Goal: Complete application form

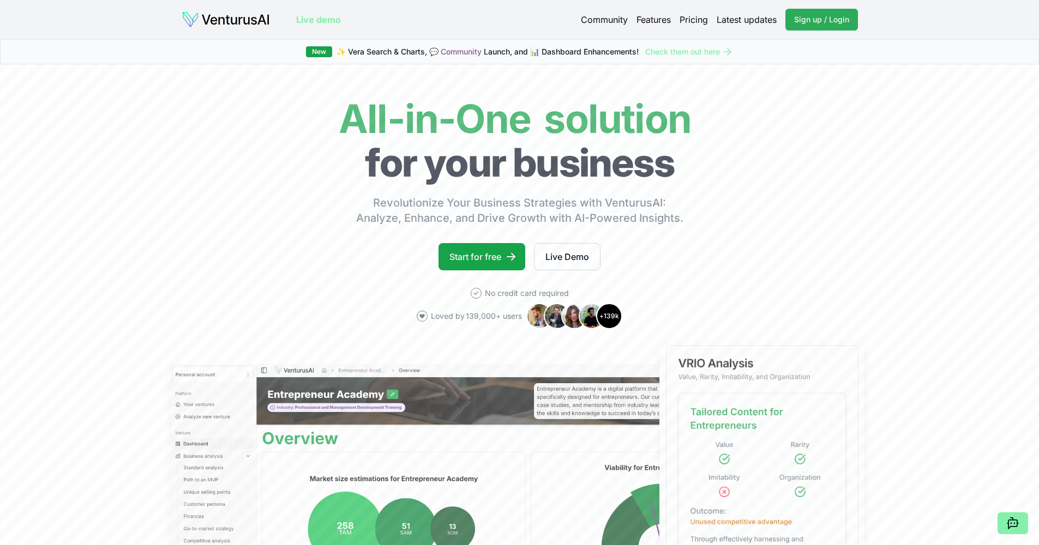
click at [793, 15] on link "Sign up / Login Login" at bounding box center [821, 20] width 73 height 22
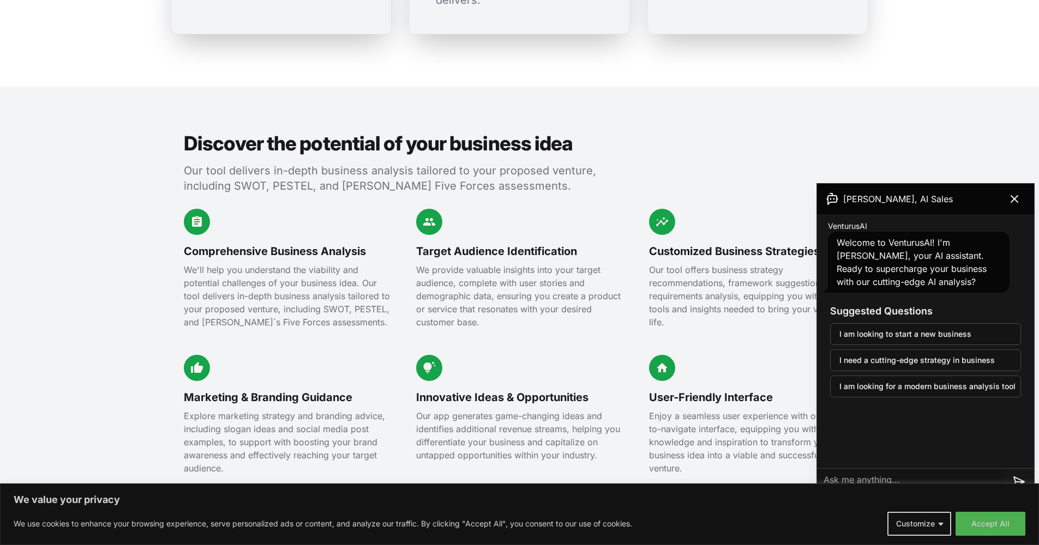
scroll to position [1119, 0]
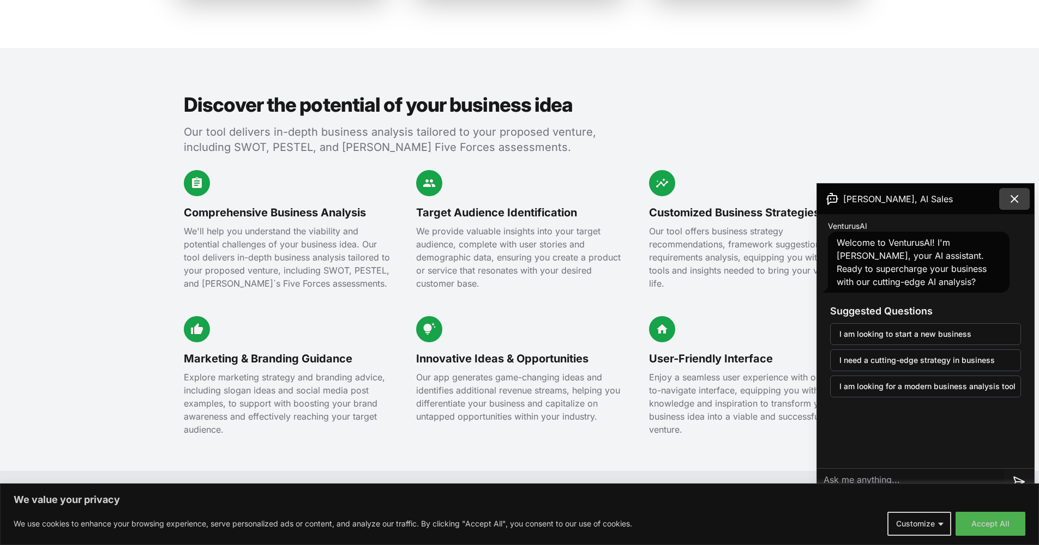
click at [1016, 200] on icon at bounding box center [1014, 198] width 13 height 13
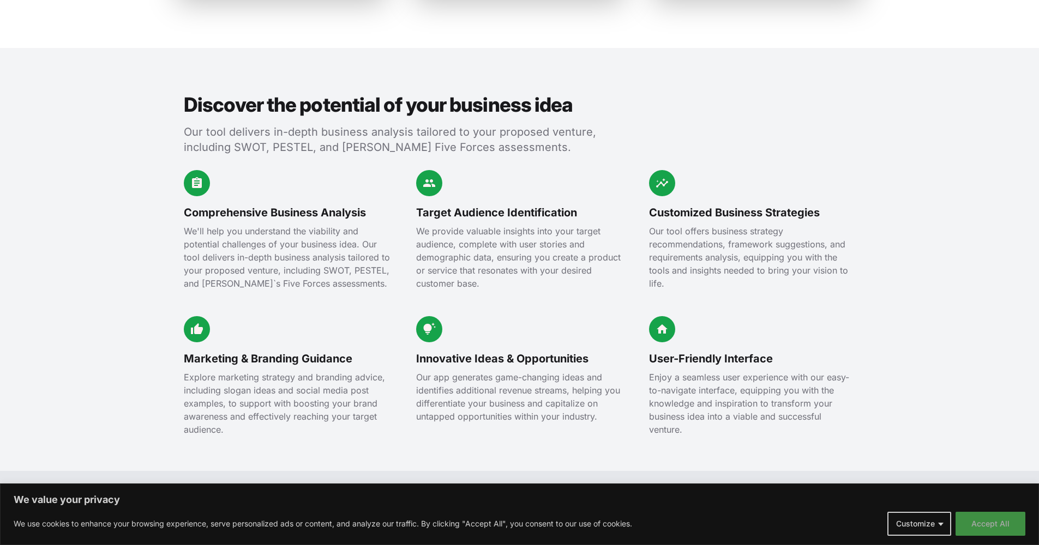
click at [975, 518] on button "Accept All" at bounding box center [990, 524] width 70 height 24
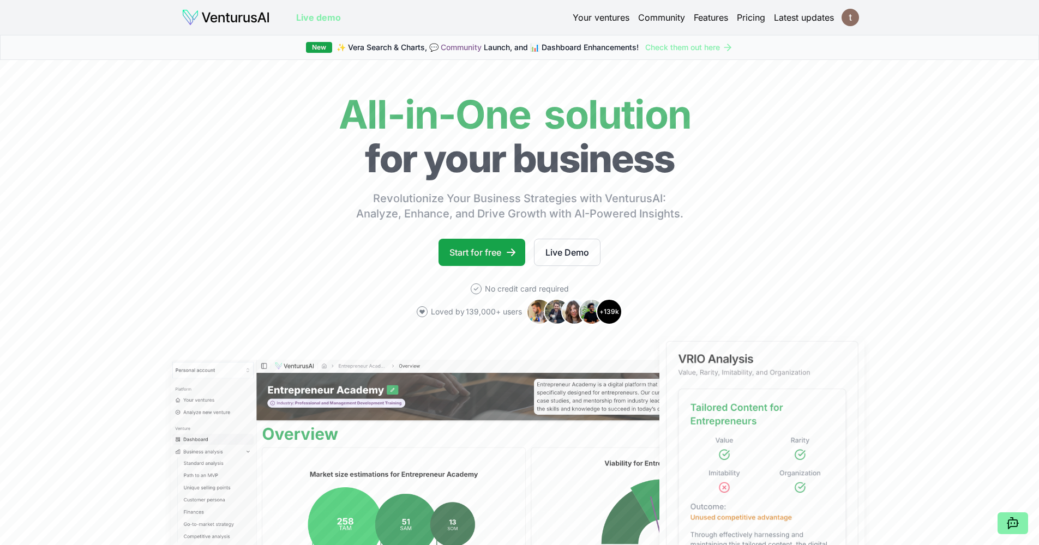
scroll to position [0, 0]
click at [492, 257] on link "Start for free" at bounding box center [481, 252] width 87 height 27
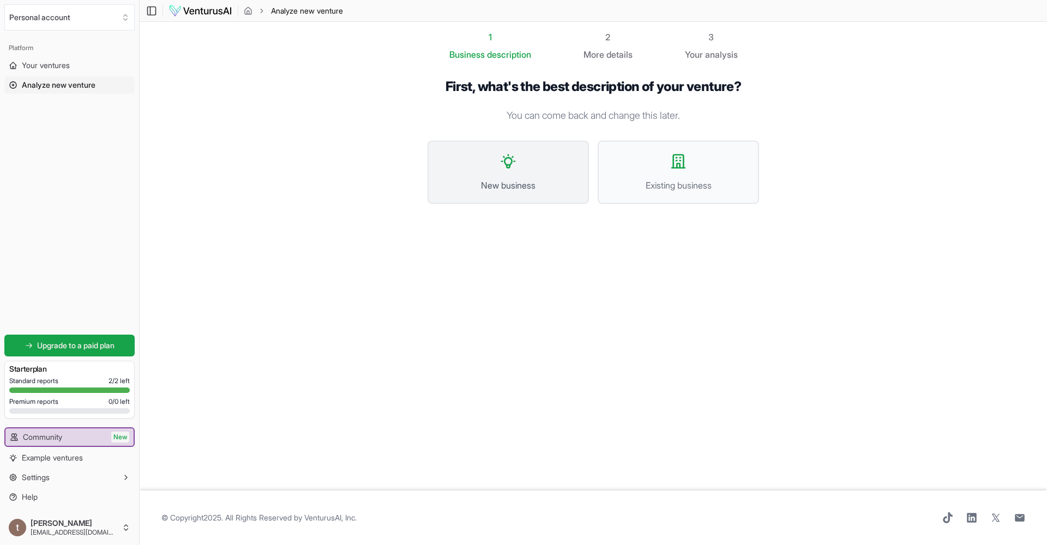
click at [534, 168] on button "New business" at bounding box center [507, 172] width 161 height 63
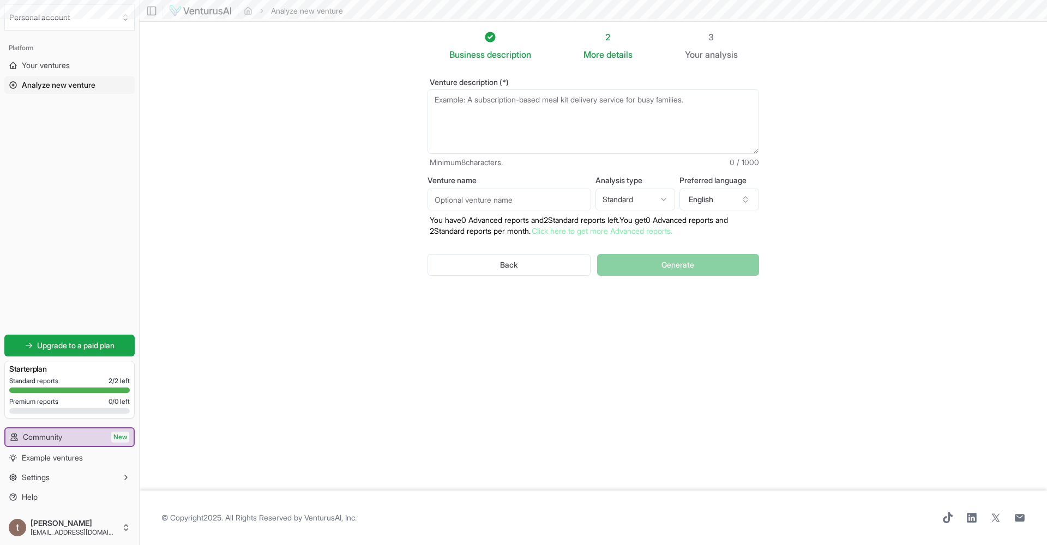
click at [535, 103] on textarea "Venture description (*)" at bounding box center [592, 121] width 331 height 64
click at [546, 92] on textarea "Venture description (*)" at bounding box center [592, 121] width 331 height 64
type textarea "f"
type textarea "g"
